Goal: Task Accomplishment & Management: Use online tool/utility

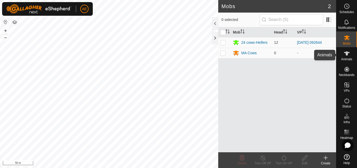
click at [342, 59] on span "Animals" at bounding box center [346, 59] width 11 height 3
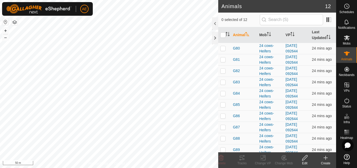
click at [325, 161] on div "Create" at bounding box center [325, 163] width 21 height 5
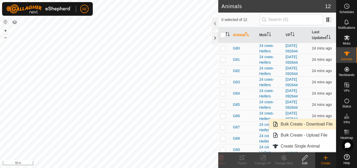
click at [321, 123] on link "Bulk Create - Download File" at bounding box center [302, 124] width 67 height 10
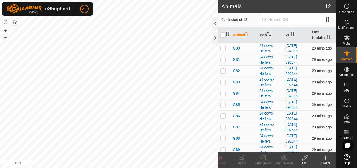
click at [3, 37] on button "–" at bounding box center [5, 37] width 6 height 6
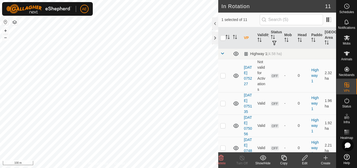
checkbox input "true"
checkbox input "false"
click at [5, 30] on button "+" at bounding box center [5, 30] width 6 height 6
click at [14, 25] on button "button" at bounding box center [15, 22] width 6 height 6
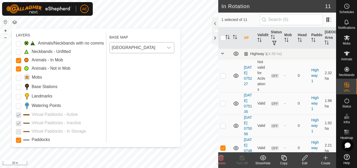
click at [136, 46] on span "New Zealand" at bounding box center [137, 47] width 54 height 10
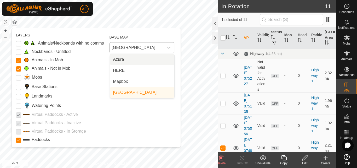
click at [135, 59] on li "Azure" at bounding box center [142, 59] width 64 height 10
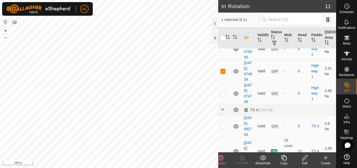
scroll to position [76, 0]
click at [284, 158] on icon at bounding box center [284, 157] width 7 height 6
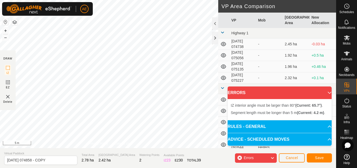
click at [89, 50] on div "Segment length must be longer than 5 m (Current: 4.2 m) . + – ⇧ i 5 m" at bounding box center [109, 74] width 218 height 148
click at [81, 49] on div "Segment length must be longer than 5 m (Current: 1.1 m) ." at bounding box center [121, 51] width 81 height 5
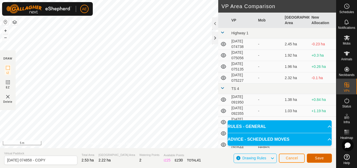
click at [326, 157] on button "Save" at bounding box center [319, 157] width 25 height 9
